Goal: Obtain resource: Download file/media

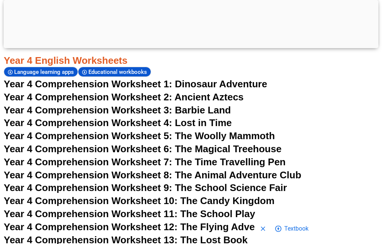
scroll to position [2919, 0]
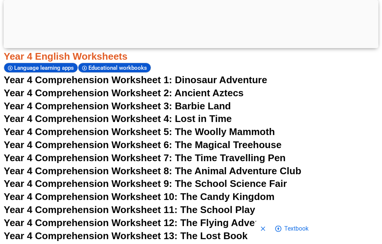
click at [60, 204] on span "Year 4 Comprehension Worksheet 11: The School Play" at bounding box center [129, 209] width 251 height 11
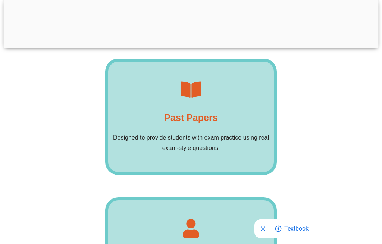
scroll to position [2932, 0]
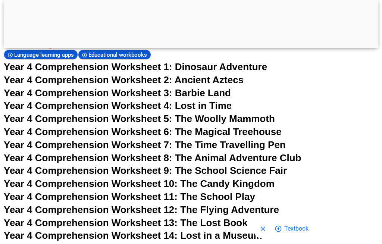
scroll to position [2919, 0]
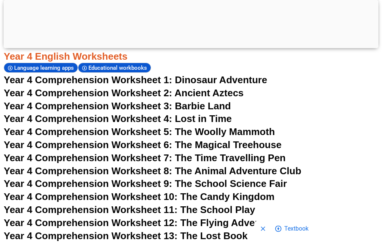
click at [198, 46] on div at bounding box center [191, 46] width 375 height 0
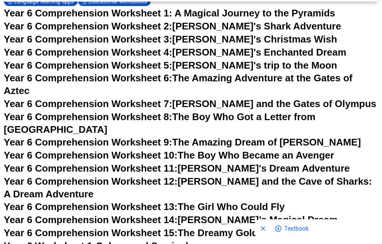
scroll to position [4063, 0]
click at [261, 227] on link "Year 6 Comprehension Worksheet 15: The Dreamy Gold Medal" at bounding box center [146, 232] width 284 height 11
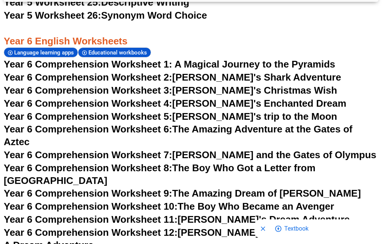
scroll to position [4011, 0]
click at [257, 124] on link "Year 6 Comprehension Worksheet 6: The Amazing Adventure at the Gates of Aztec" at bounding box center [178, 136] width 349 height 24
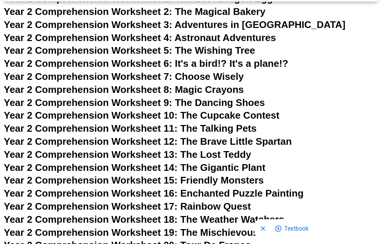
scroll to position [1824, 0]
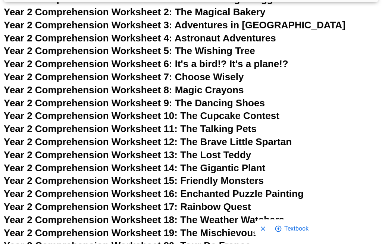
click at [244, 84] on span "Year 2 Comprehension Worksheet 8: Magic Crayons" at bounding box center [124, 89] width 240 height 11
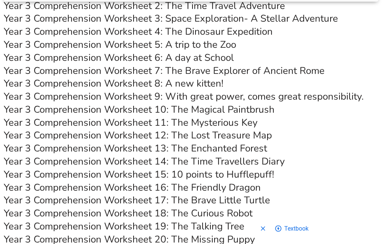
scroll to position [2405, 0]
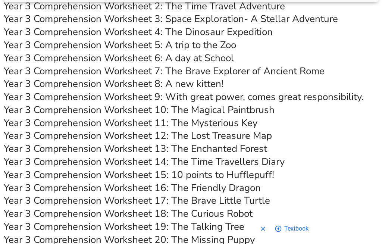
click at [109, 194] on link "Year 3 Comprehension Worksheet 17: The Brave Little Turtle" at bounding box center [137, 200] width 266 height 13
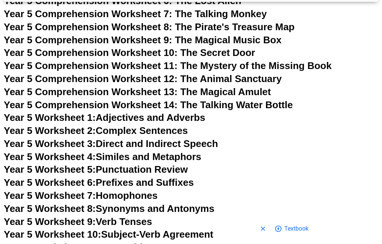
scroll to position [3579, 0]
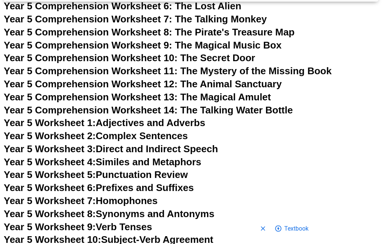
click at [31, 131] on span "Year 5 Worksheet 2:" at bounding box center [50, 136] width 92 height 11
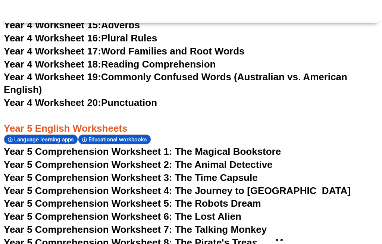
scroll to position [3368, 0]
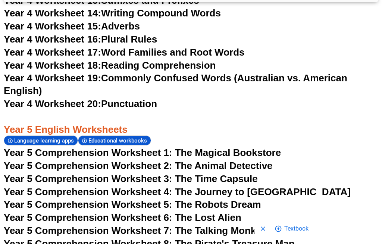
click at [38, 160] on span "Year 5 Comprehension Worksheet 2: The Animal Detective" at bounding box center [138, 165] width 269 height 11
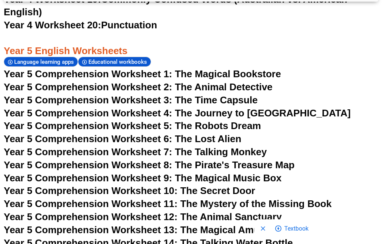
scroll to position [3446, 0]
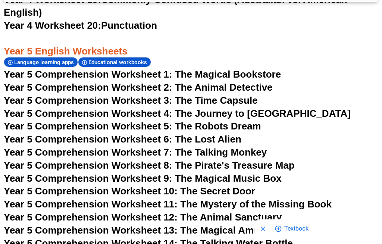
click at [153, 199] on span "Year 5 Comprehension Worksheet 11: The Mystery of the Missing Book" at bounding box center [168, 204] width 328 height 11
